Goal: Find specific page/section: Find specific page/section

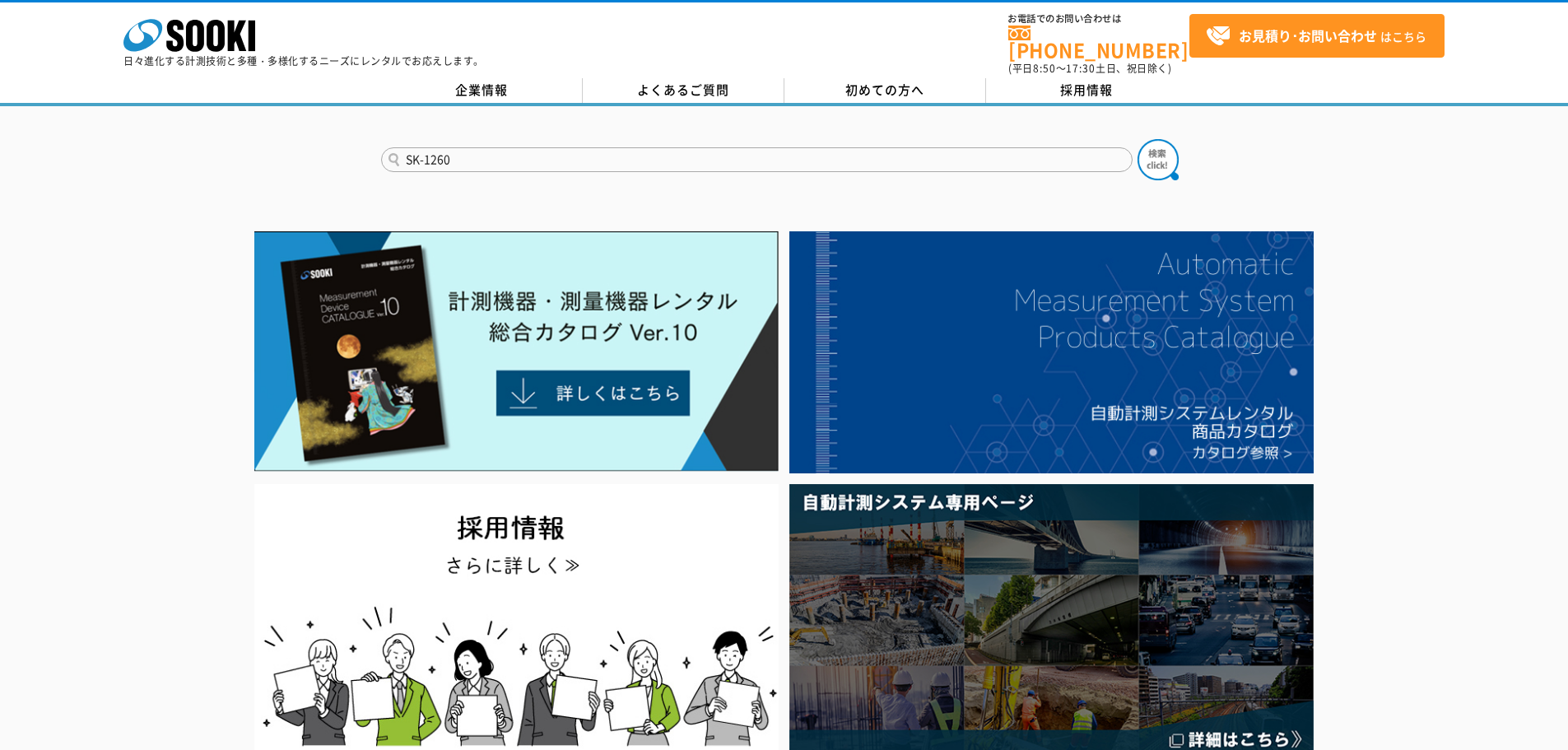
type input "SK-1260"
click at [432, 167] on form "SK-1260" at bounding box center [784, 162] width 807 height 46
click at [1147, 140] on img at bounding box center [1157, 159] width 41 height 41
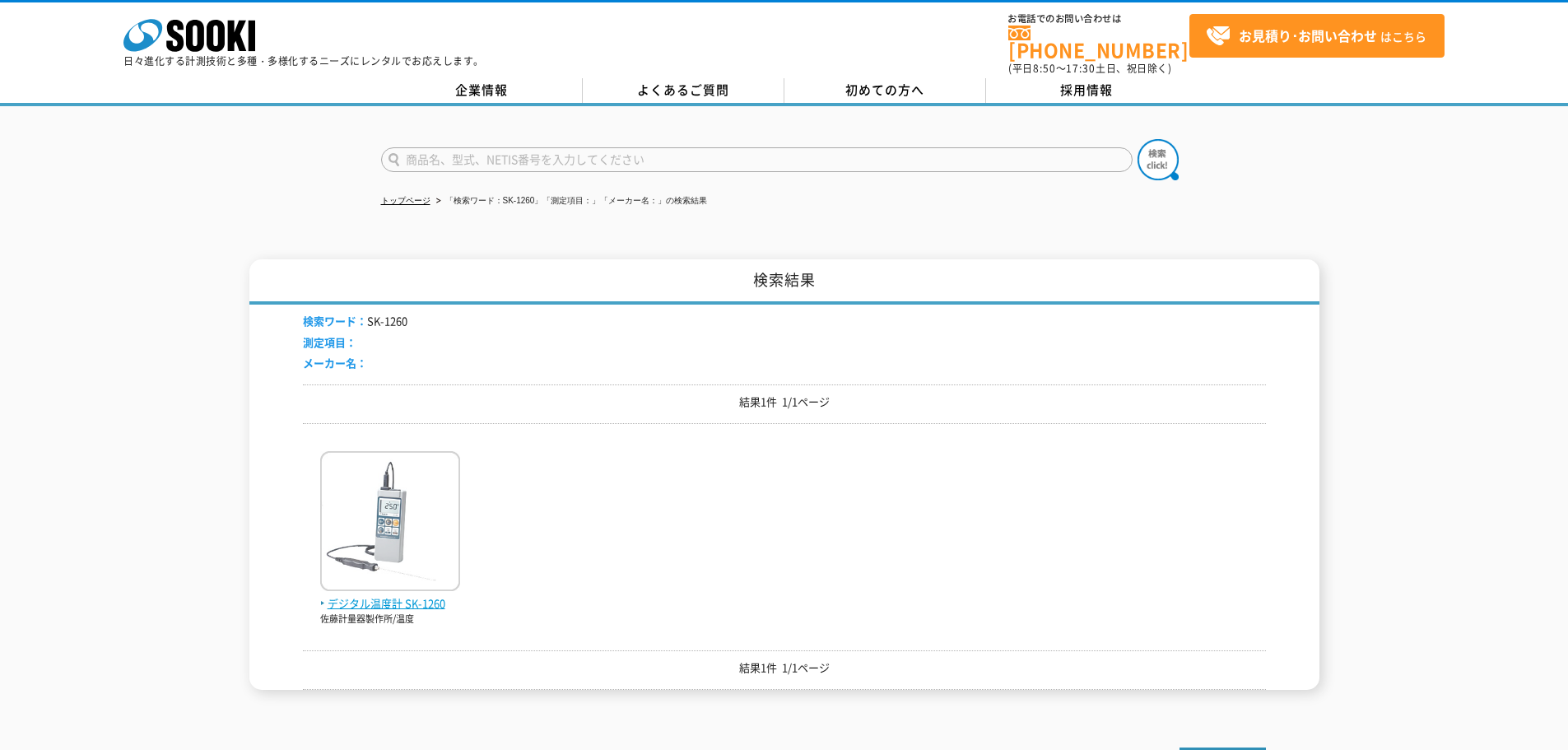
click at [441, 535] on img at bounding box center [390, 523] width 140 height 144
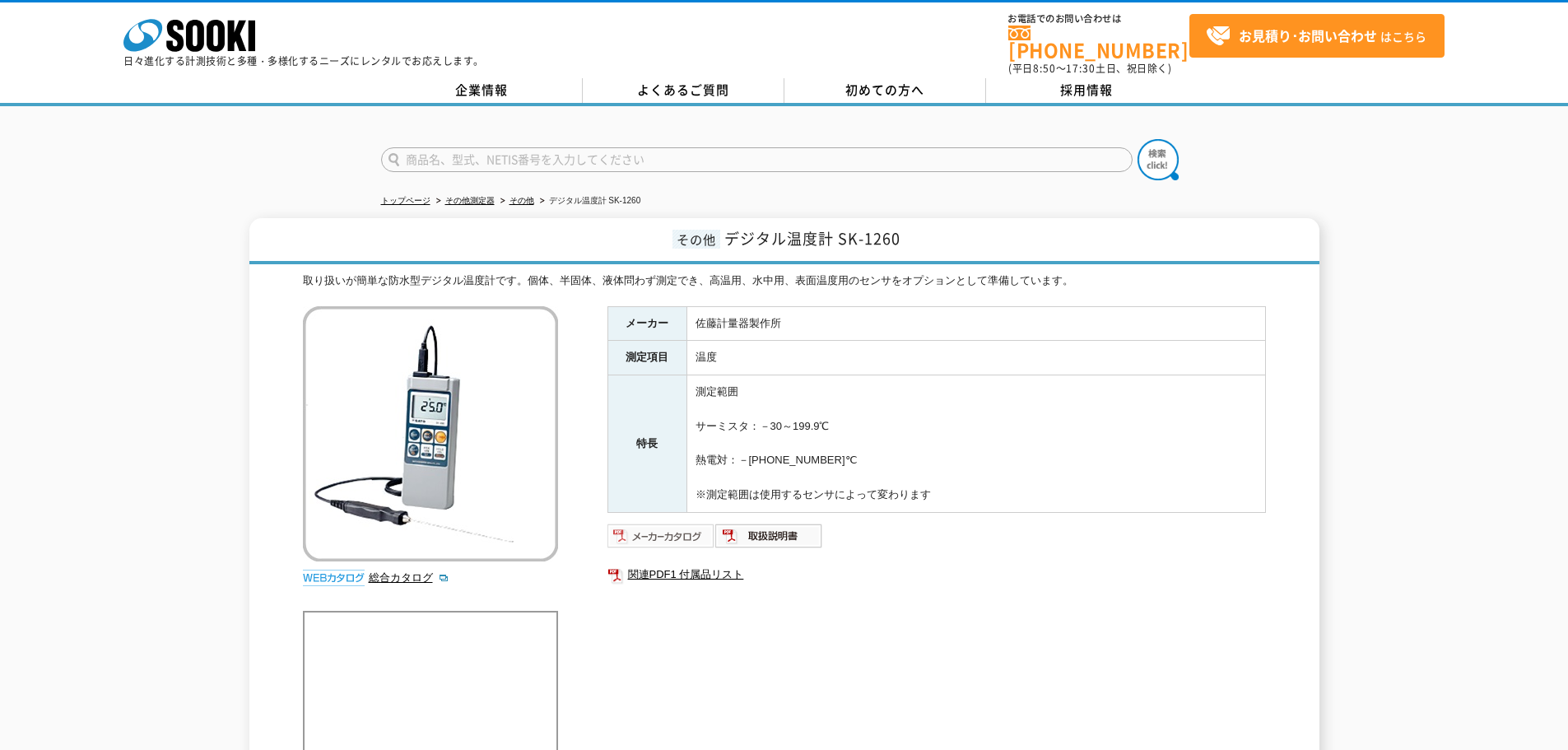
click at [686, 523] on img at bounding box center [661, 537] width 108 height 27
